Goal: Transaction & Acquisition: Purchase product/service

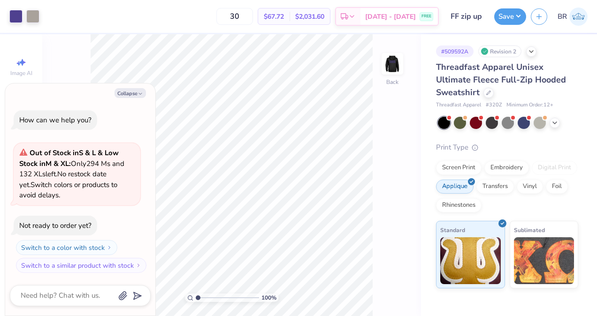
type textarea "x"
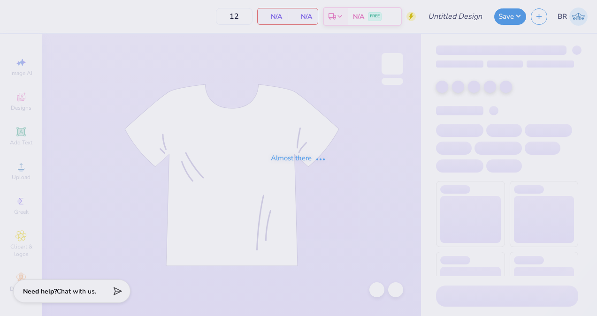
type input "Soccer orchid t-shirt"
type input "Soccer slate blue hoodie"
type input "20"
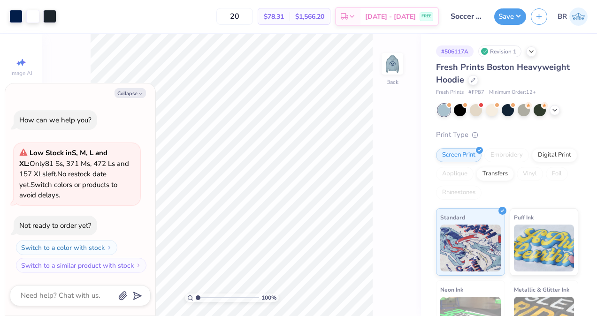
type textarea "x"
click at [253, 17] on input "20" at bounding box center [234, 16] width 37 height 17
type input "2"
type input "12"
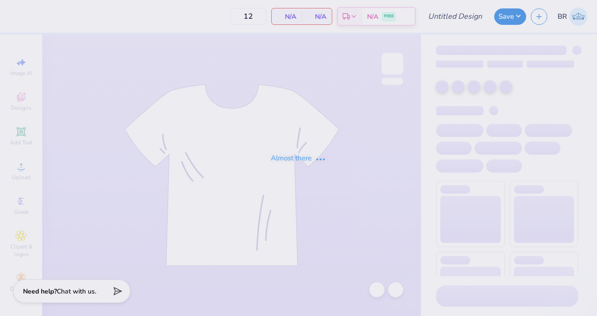
type input "Soccer Buttermilk Hoodie"
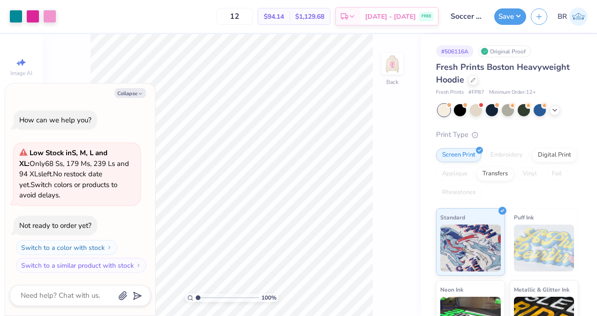
type textarea "x"
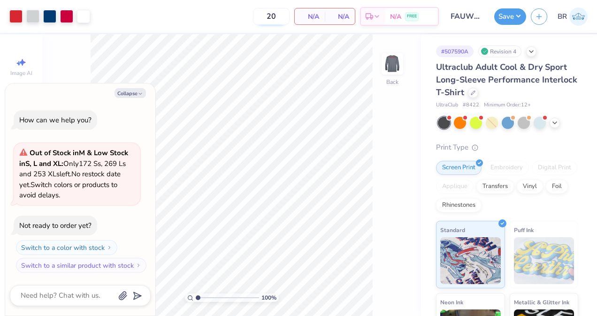
click at [284, 15] on input "20" at bounding box center [271, 16] width 37 height 17
type input "2"
type input "12"
click at [137, 90] on button "Collapse" at bounding box center [130, 93] width 31 height 10
type textarea "x"
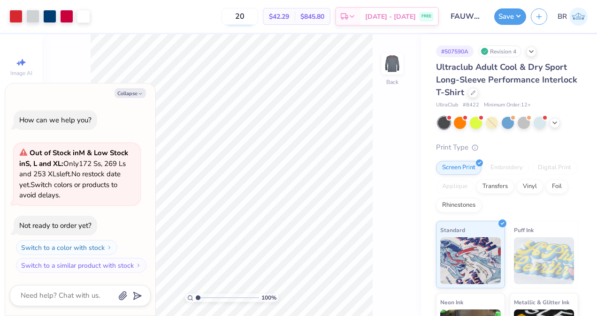
click at [258, 19] on input "20" at bounding box center [240, 16] width 37 height 17
type input "2"
type input "1"
type input "2"
click at [141, 95] on icon "button" at bounding box center [141, 94] width 6 height 6
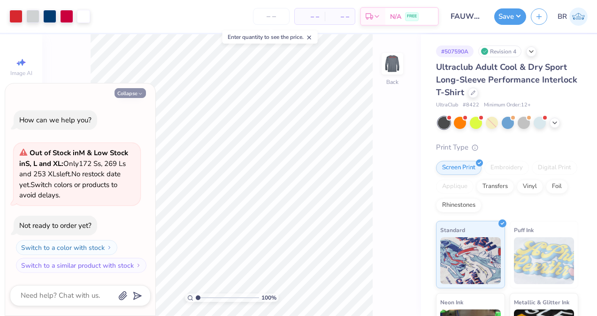
type textarea "x"
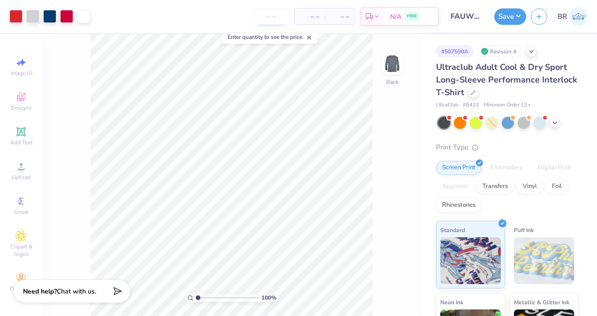
click at [274, 21] on input "number" at bounding box center [271, 16] width 37 height 17
type input "12"
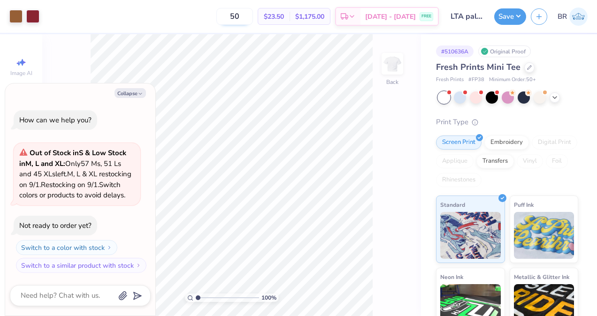
click at [253, 16] on input "50" at bounding box center [234, 16] width 37 height 17
type input "5"
type input "100"
click at [281, 15] on div "$23.50 Per Item" at bounding box center [273, 16] width 31 height 16
type textarea "x"
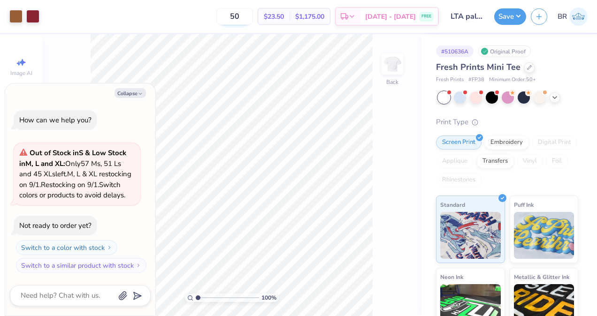
click at [253, 16] on input "50" at bounding box center [234, 16] width 37 height 17
type input "5"
type input "100"
type textarea "x"
type input "100"
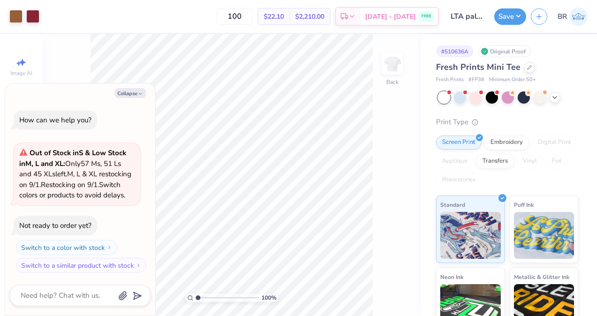
type textarea "x"
